Goal: Find specific fact: Find specific fact

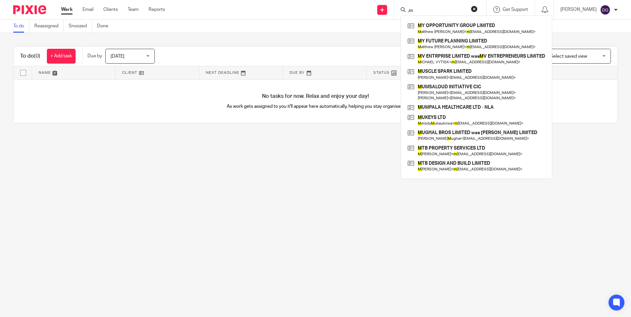
type input ","
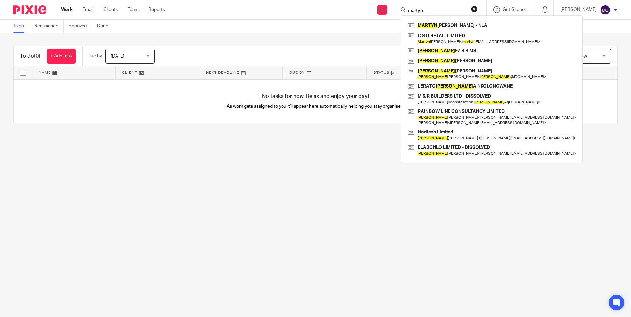
type input "martyn"
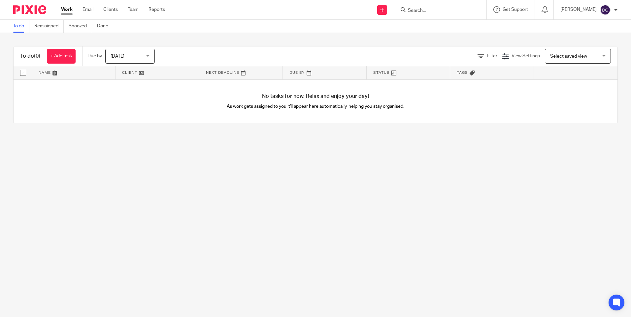
click at [461, 10] on input "Search" at bounding box center [436, 11] width 59 height 6
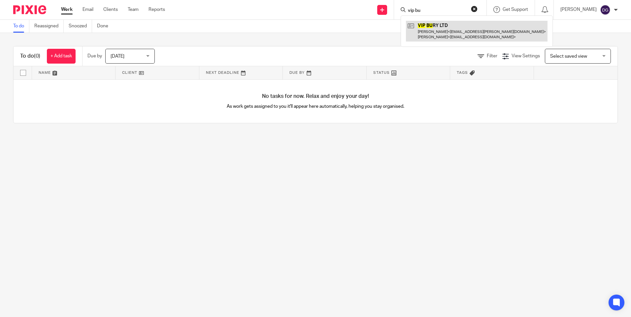
type input "vip bu"
click at [449, 31] on link at bounding box center [476, 31] width 141 height 20
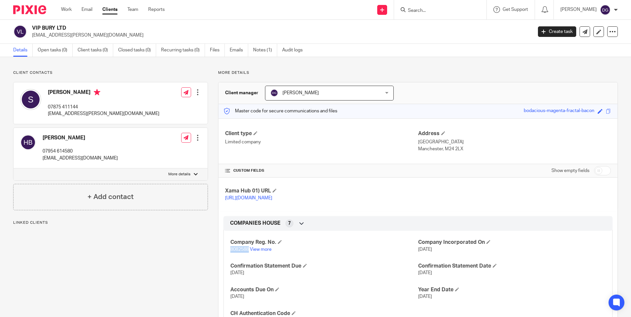
drag, startPoint x: 247, startPoint y: 257, endPoint x: 228, endPoint y: 257, distance: 19.1
click at [228, 257] on div "Company Reg. No. 8082588 View more Company Incorporated On [DATE] Confirmation …" at bounding box center [417, 279] width 389 height 107
copy span "8082588"
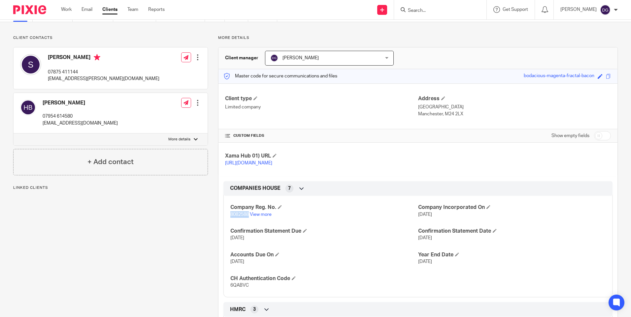
scroll to position [66, 0]
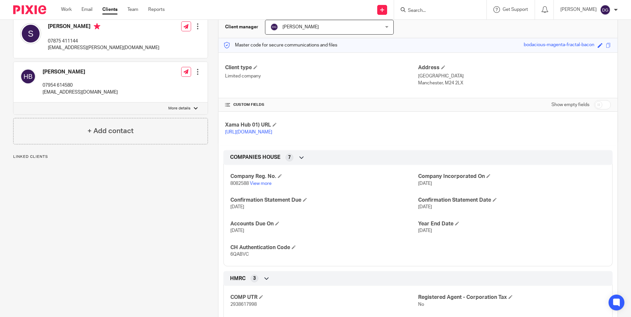
click at [242, 257] on span "6QABVC" at bounding box center [239, 254] width 18 height 5
drag, startPoint x: 239, startPoint y: 262, endPoint x: 230, endPoint y: 263, distance: 10.0
click at [230, 257] on span "6QABVC" at bounding box center [239, 254] width 18 height 5
copy span "6QABVC"
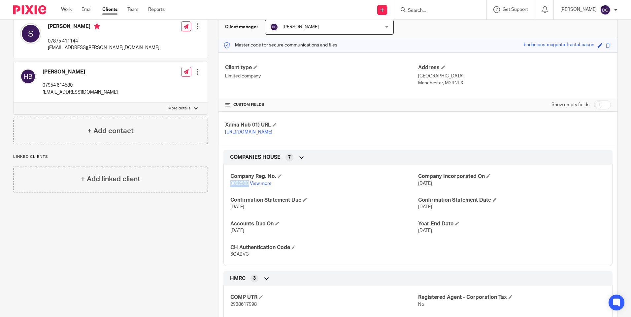
drag, startPoint x: 246, startPoint y: 192, endPoint x: 228, endPoint y: 193, distance: 18.2
click at [228, 193] on div "Company Reg. No. 8082588 View more Company Incorporated On 24 May 2012 Confirma…" at bounding box center [417, 213] width 389 height 107
drag, startPoint x: 228, startPoint y: 193, endPoint x: 232, endPoint y: 194, distance: 3.9
copy span "8082588"
drag, startPoint x: 246, startPoint y: 262, endPoint x: 229, endPoint y: 262, distance: 17.2
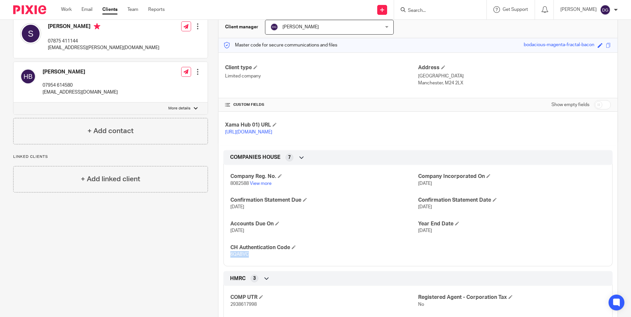
click at [230, 258] on p "6QABVC" at bounding box center [323, 254] width 187 height 7
copy span "6QABVC"
